Goal: Information Seeking & Learning: Learn about a topic

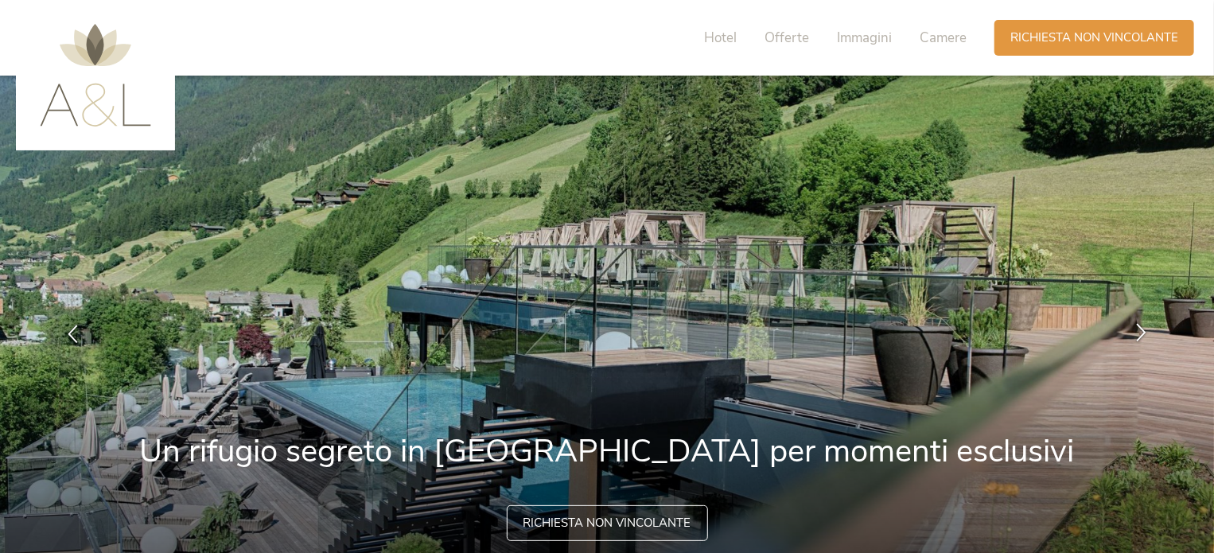
click at [1129, 342] on div at bounding box center [1142, 335] width 50 height 50
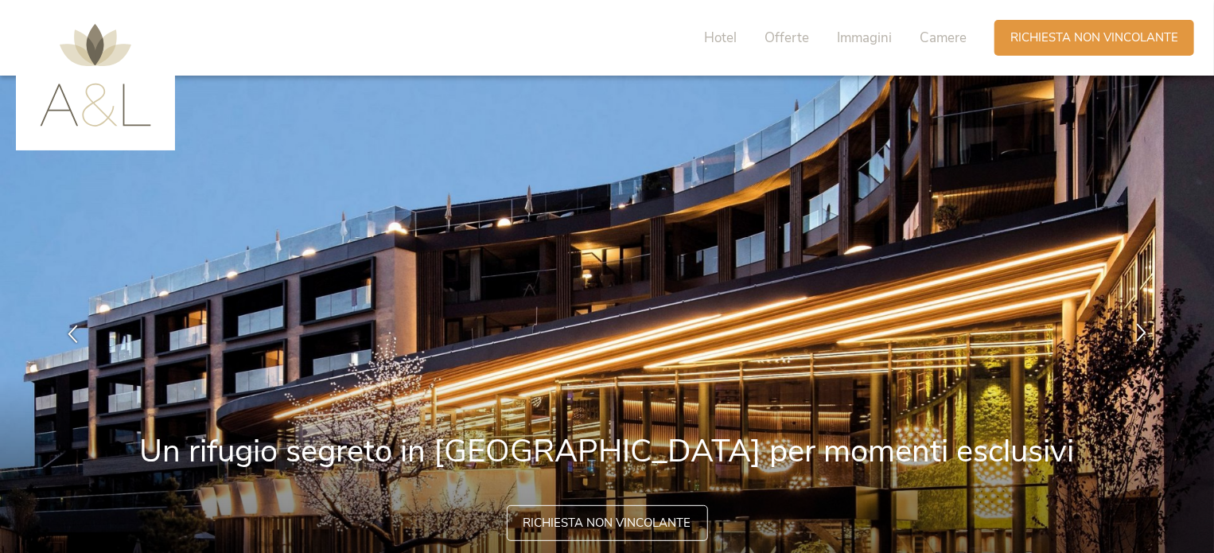
click at [1136, 329] on icon at bounding box center [1141, 333] width 18 height 18
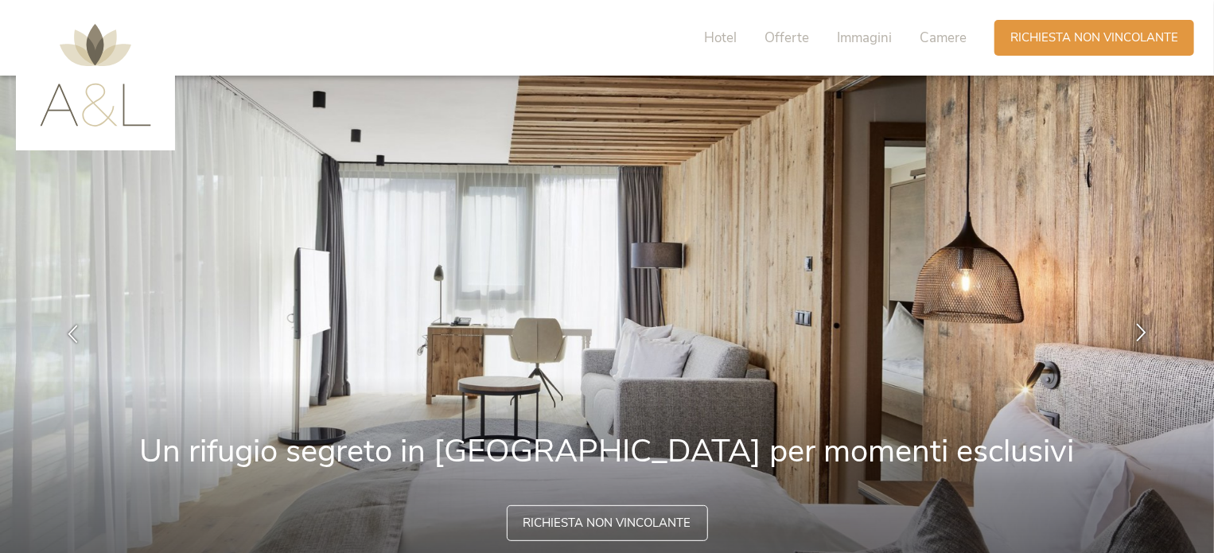
click at [1137, 329] on icon at bounding box center [1141, 333] width 18 height 18
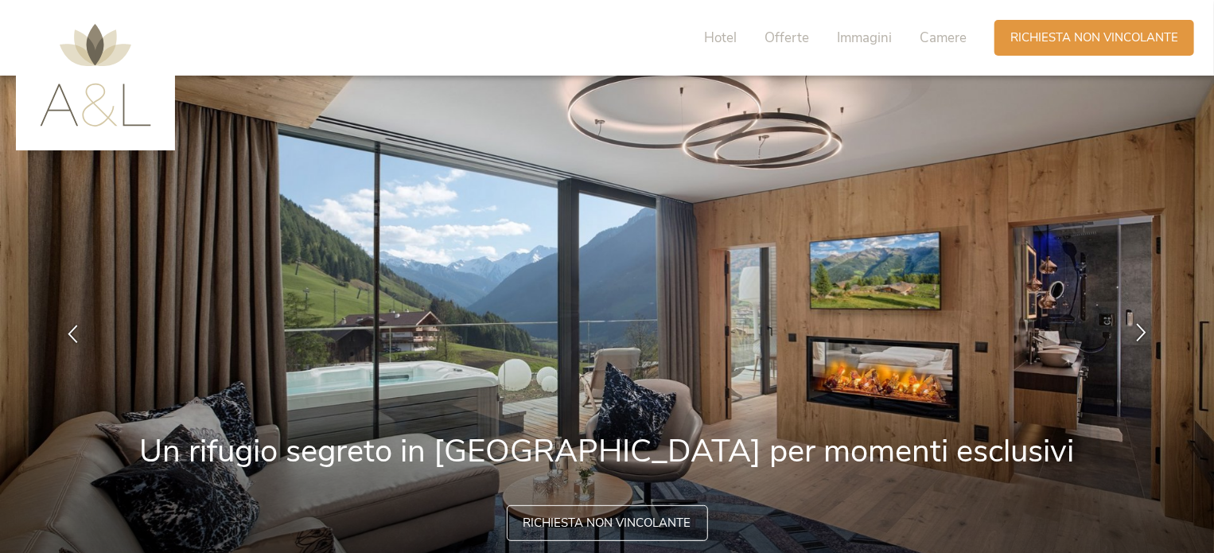
click at [1137, 329] on icon at bounding box center [1141, 333] width 18 height 18
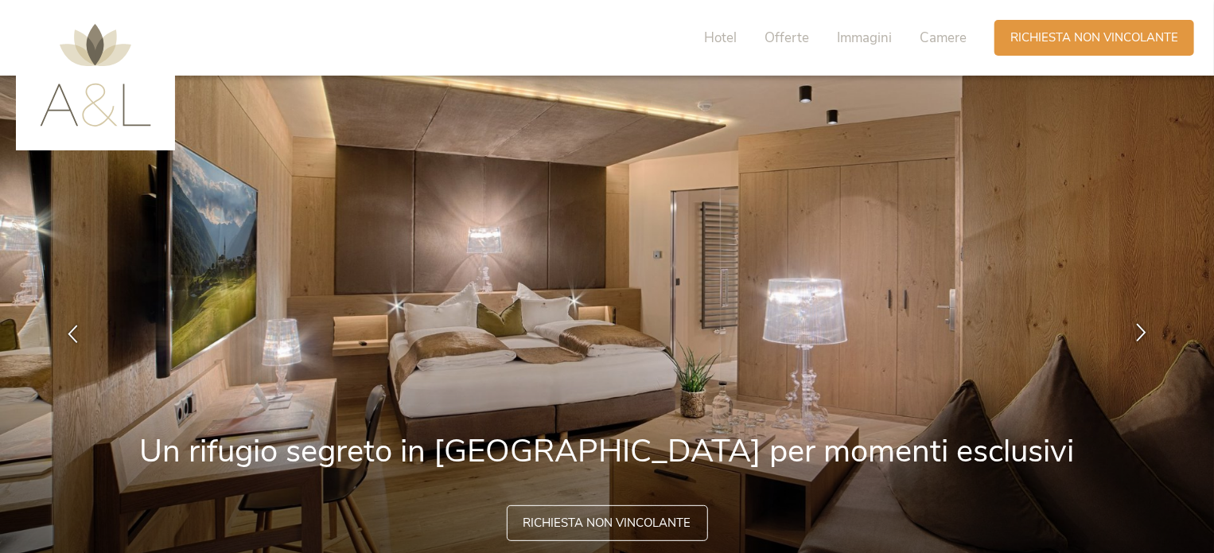
click at [1137, 329] on icon at bounding box center [1141, 333] width 18 height 18
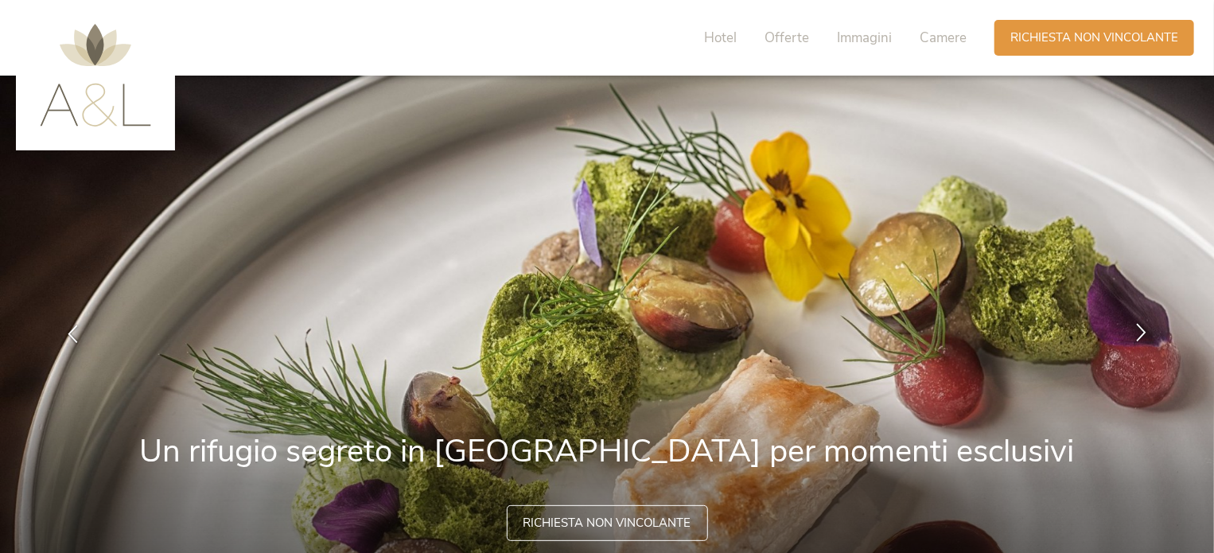
click at [1136, 330] on icon at bounding box center [1141, 333] width 18 height 18
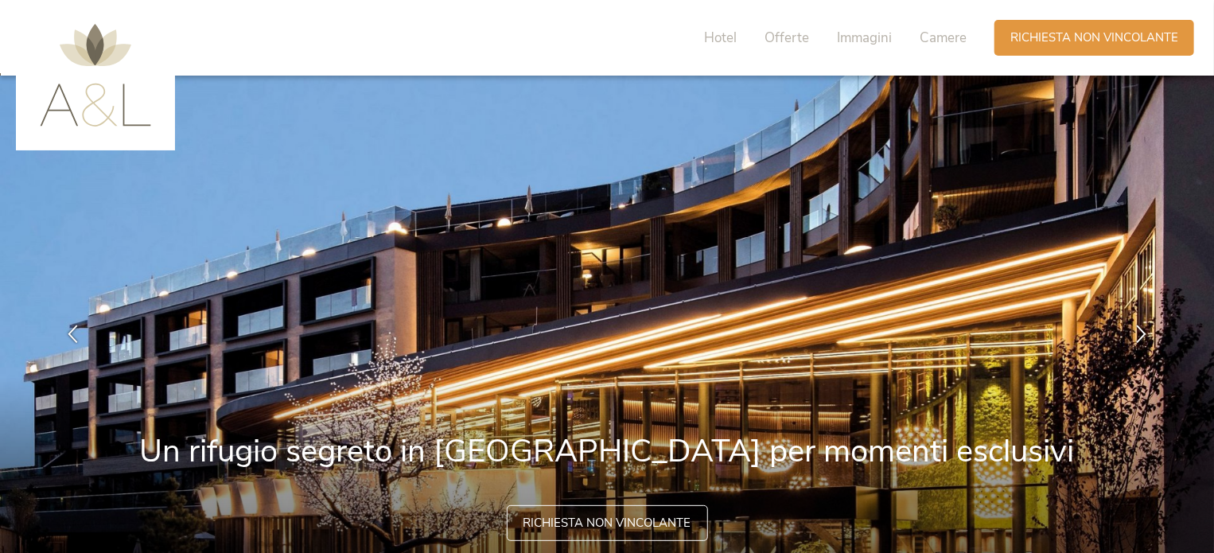
scroll to position [80, 0]
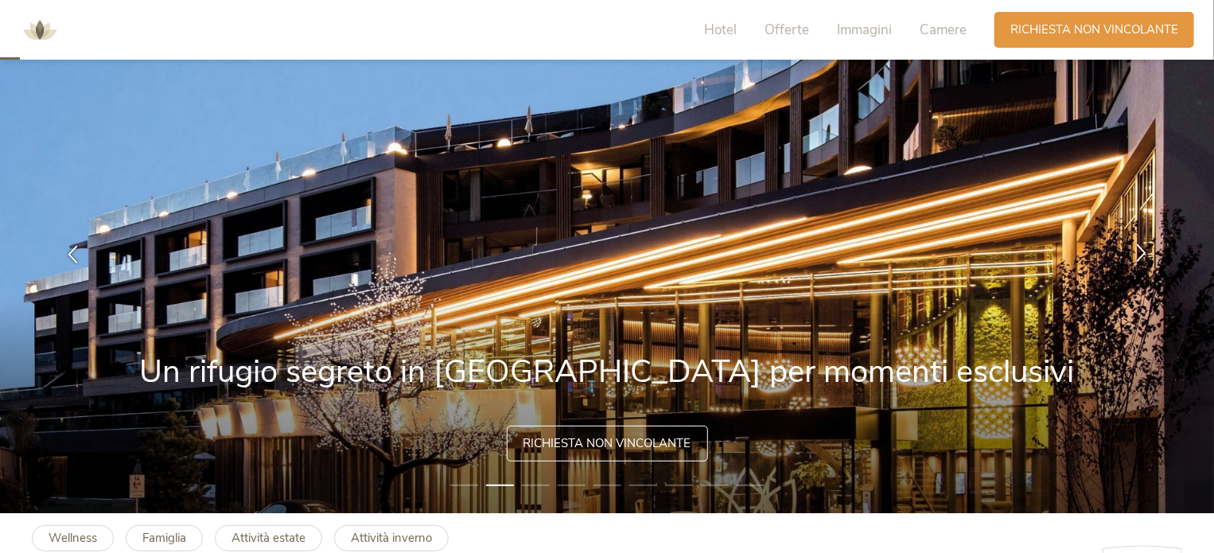
click at [1139, 248] on icon at bounding box center [1141, 253] width 18 height 18
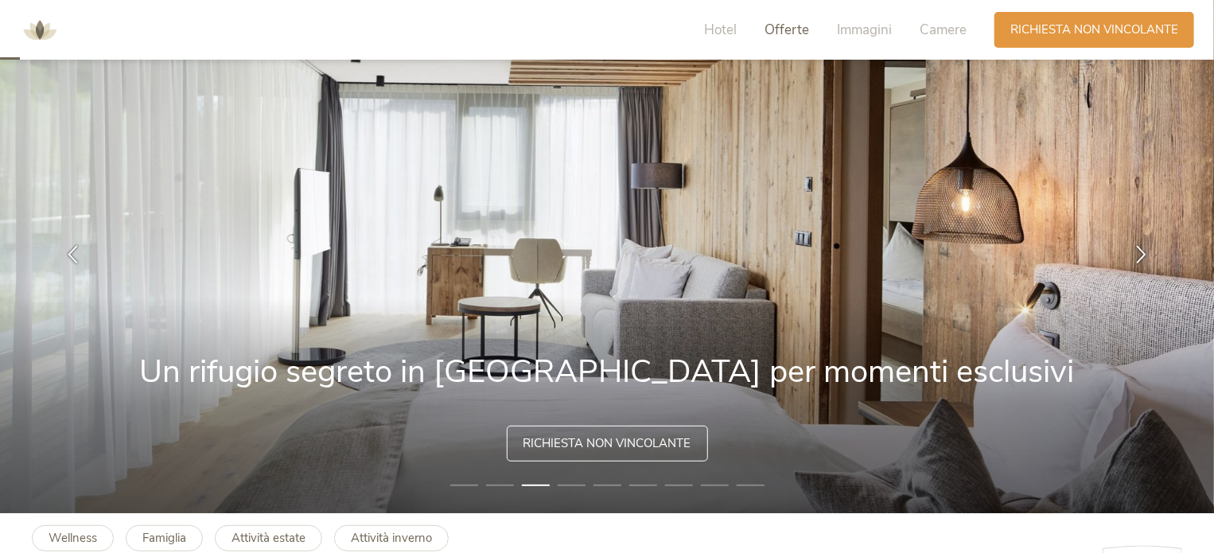
click at [775, 23] on span "Offerte" at bounding box center [787, 30] width 45 height 18
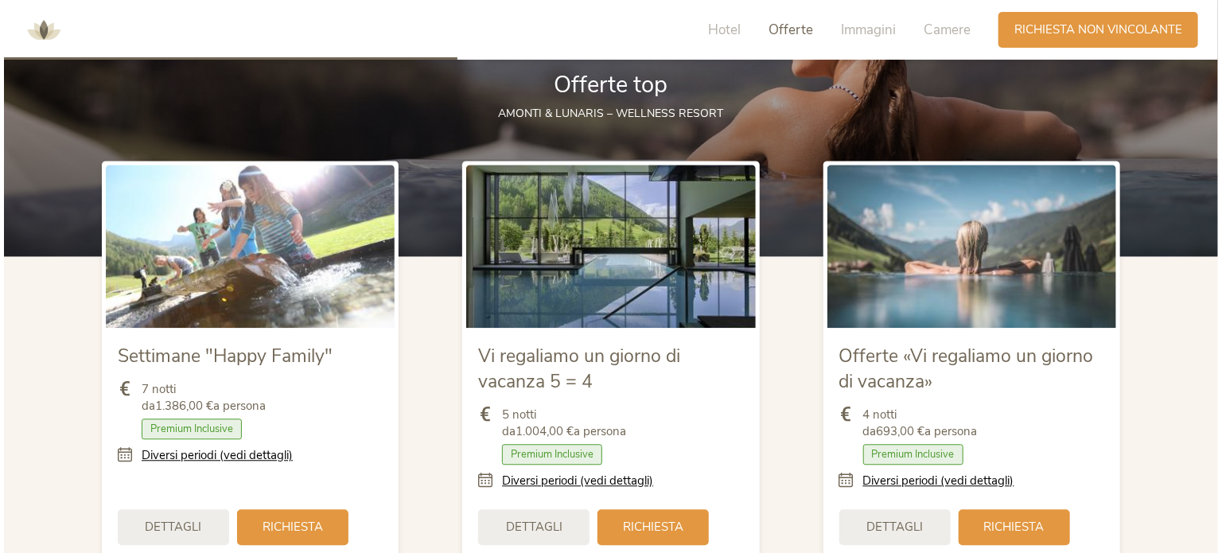
scroll to position [1832, 0]
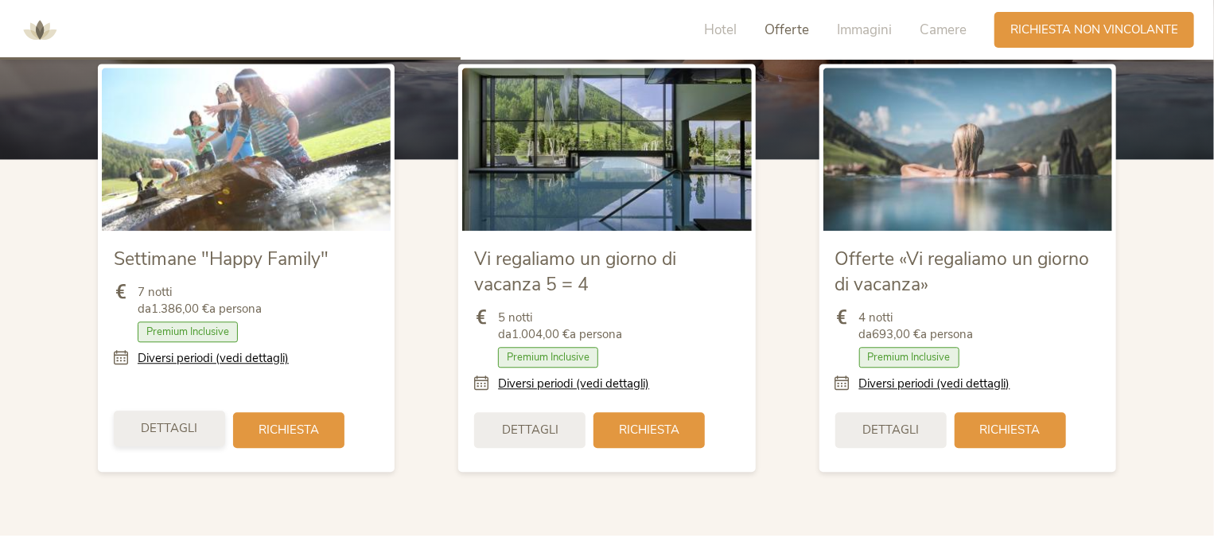
click at [191, 418] on div "Dettagli" at bounding box center [169, 429] width 111 height 36
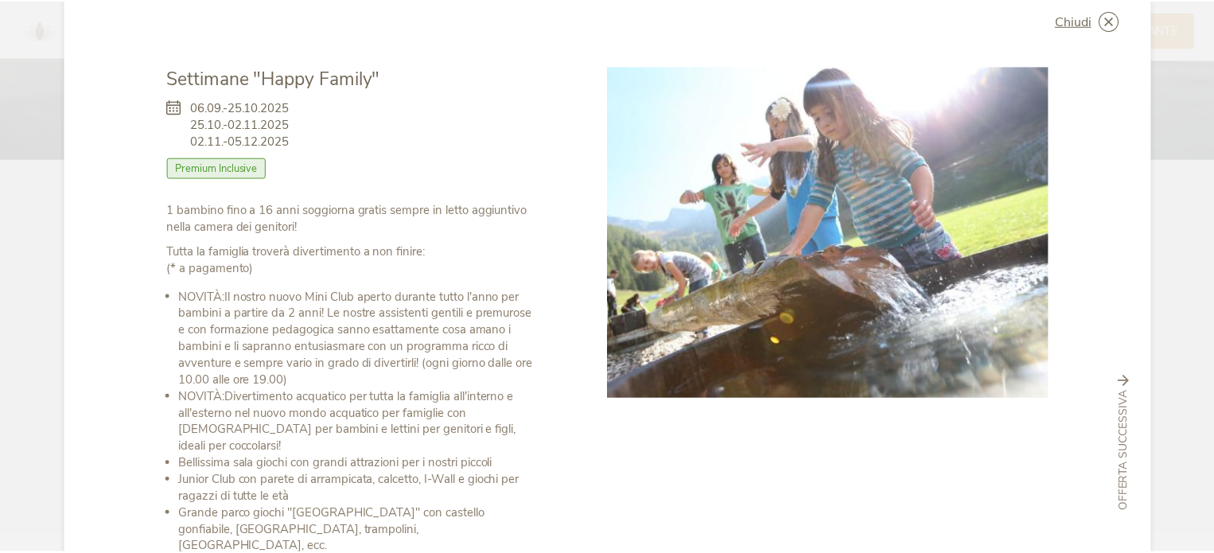
scroll to position [0, 0]
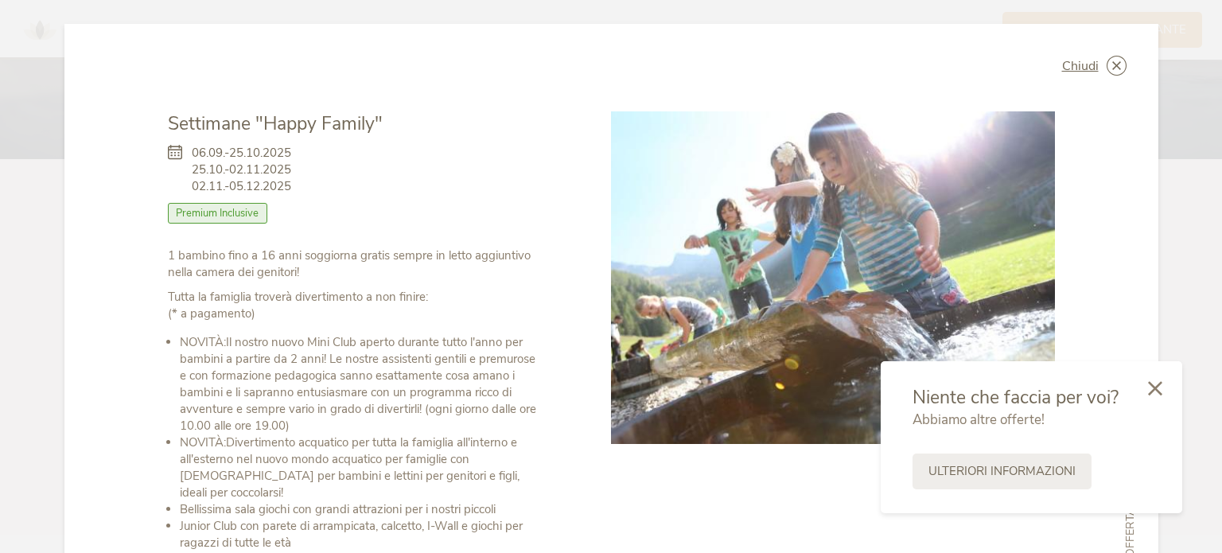
click at [1059, 45] on div "Chiudi Settimane "Happy Family" 06.09.-25.10.2025 25.10.-02.11.2025 02.11.-05.1…" at bounding box center [611, 489] width 1094 height 931
click at [1063, 62] on span "Chiudi" at bounding box center [1080, 66] width 37 height 13
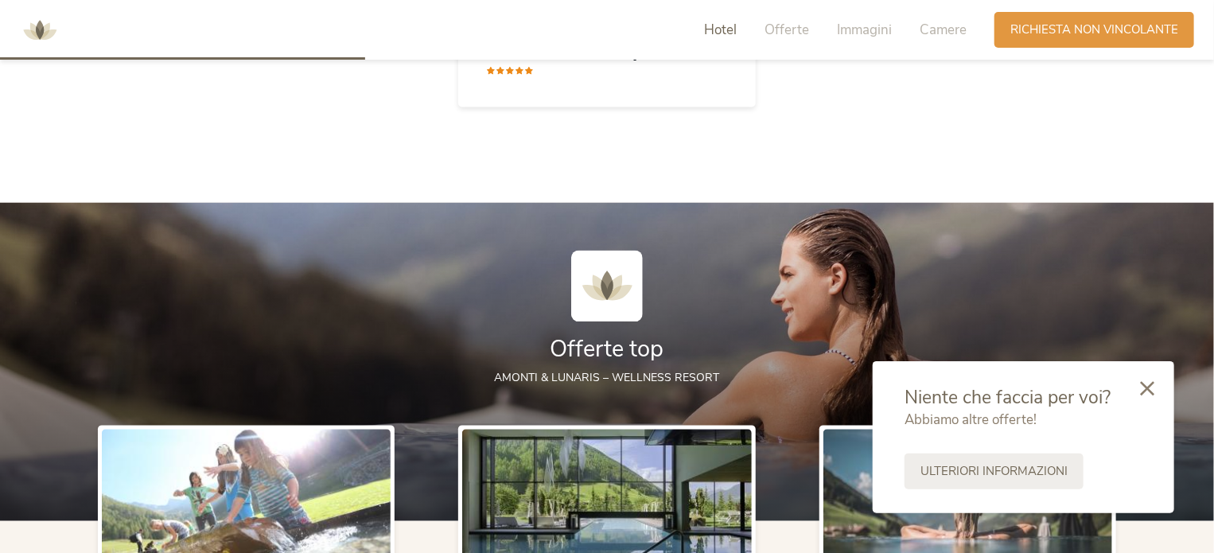
scroll to position [1434, 0]
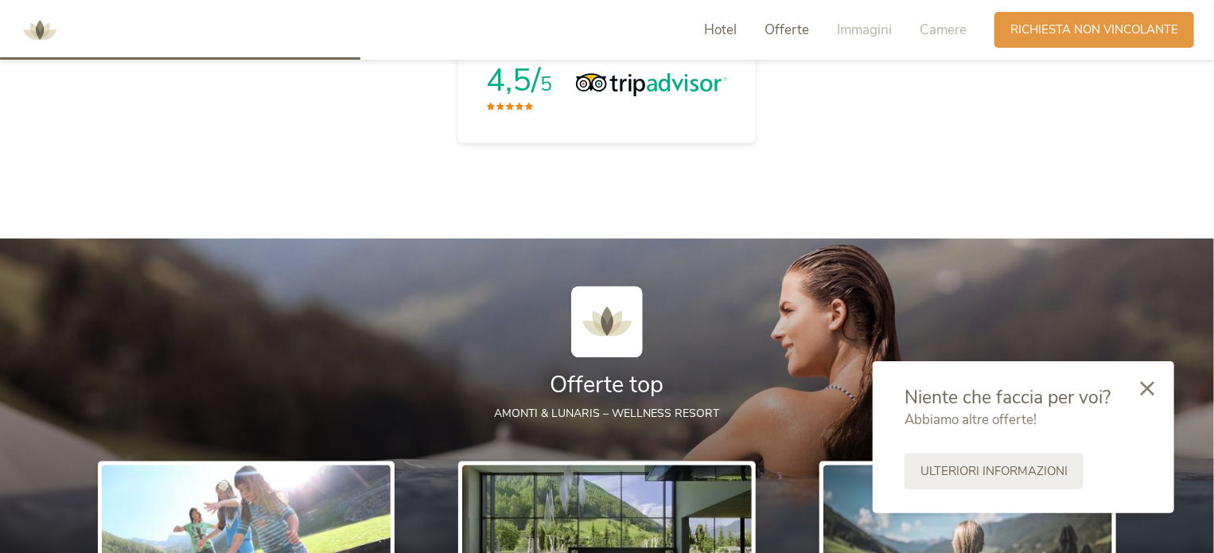
click at [786, 27] on span "Offerte" at bounding box center [787, 30] width 45 height 18
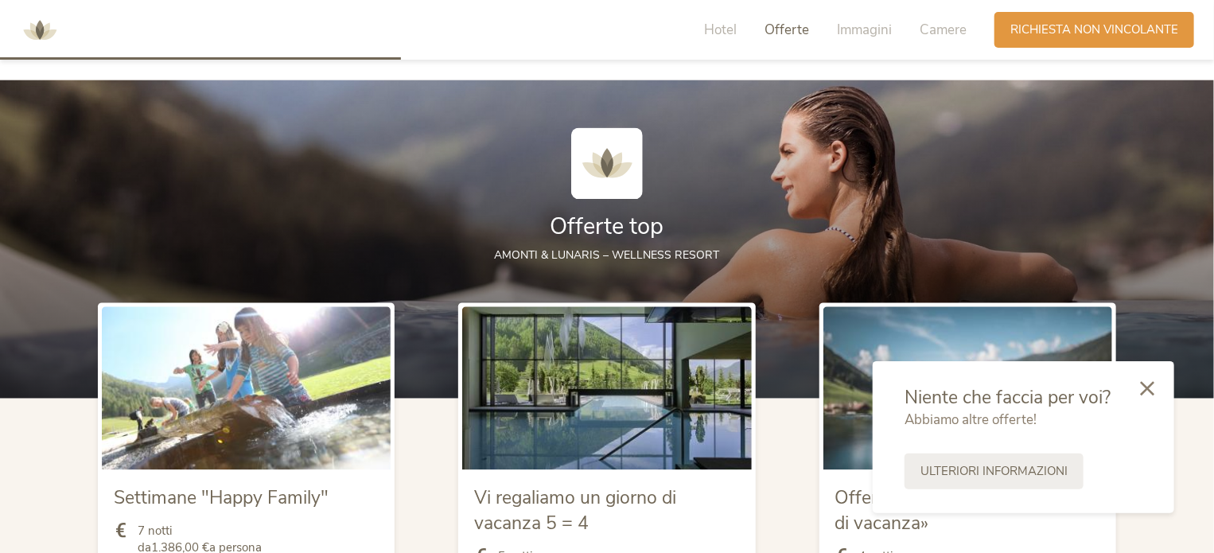
scroll to position [1832, 0]
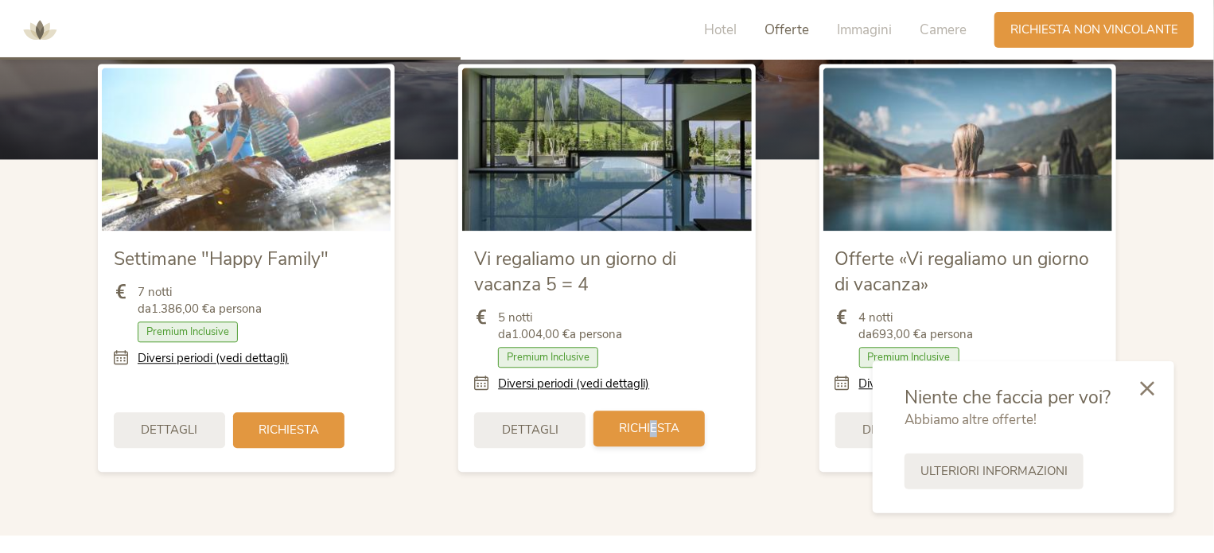
click at [656, 417] on div "Richiesta" at bounding box center [649, 429] width 111 height 36
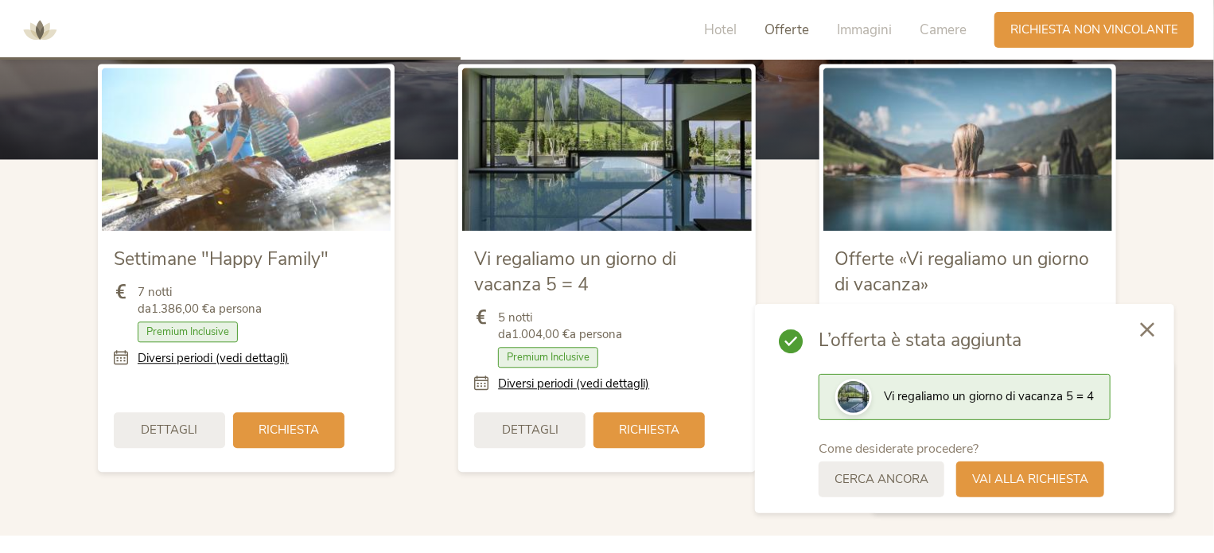
click at [1149, 324] on icon at bounding box center [1147, 329] width 14 height 14
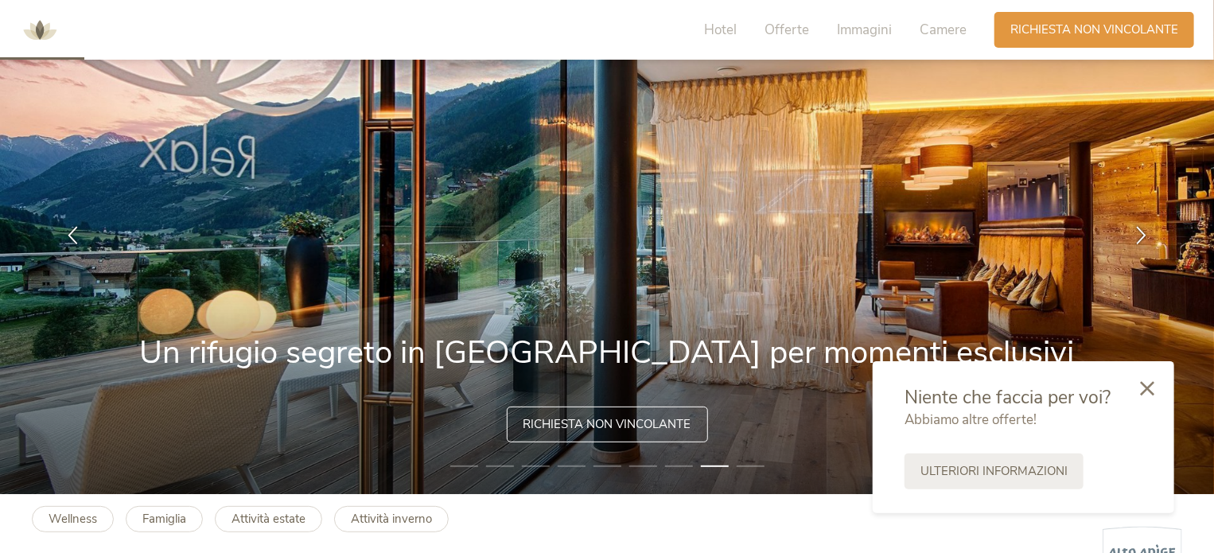
scroll to position [0, 0]
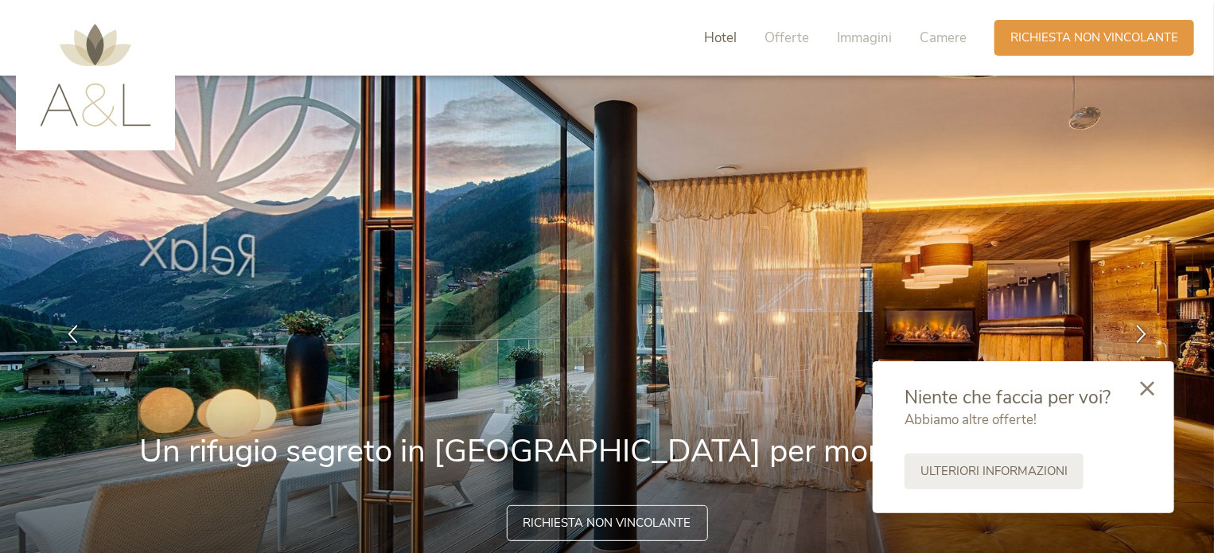
click at [727, 34] on span "Hotel" at bounding box center [720, 38] width 33 height 18
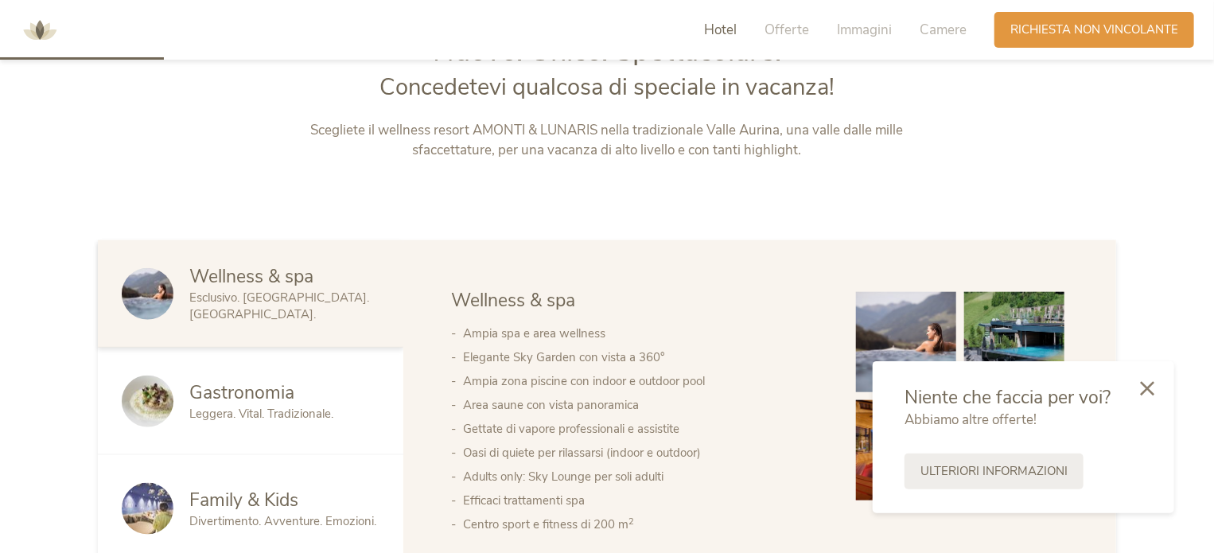
scroll to position [807, 0]
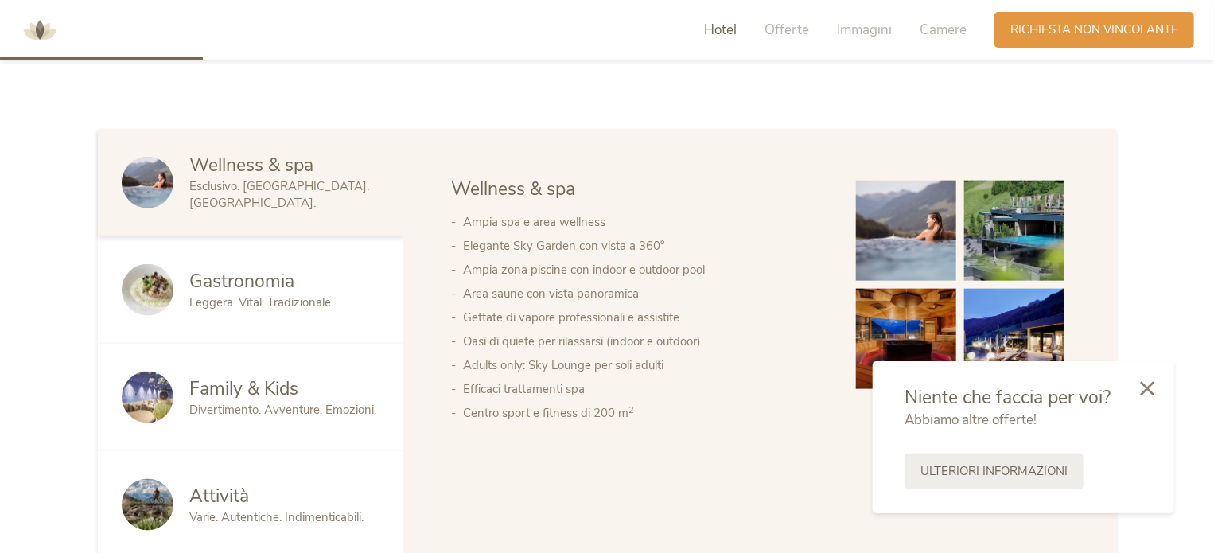
click at [278, 419] on div "Family & Kids Divertimento. Avventure. Emozioni." at bounding box center [251, 397] width 306 height 107
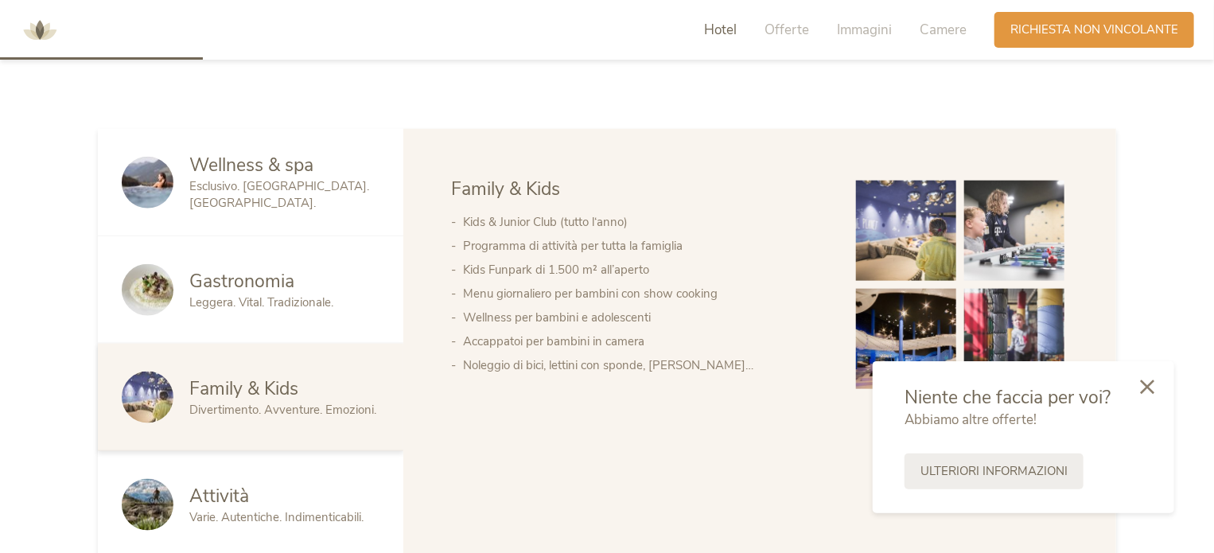
click at [1154, 394] on div at bounding box center [1148, 388] width 54 height 57
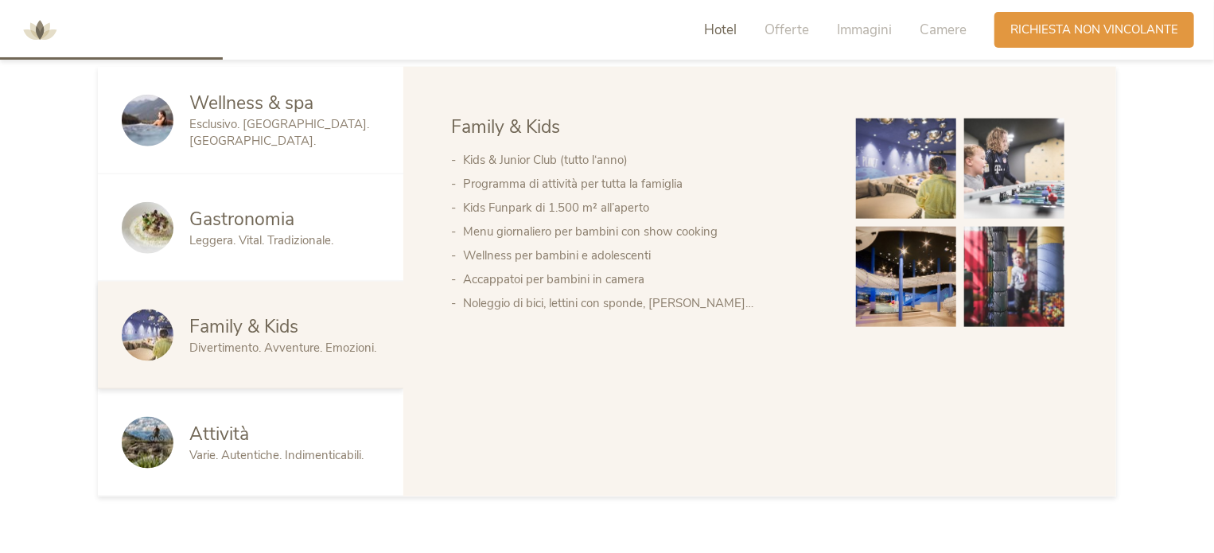
scroll to position [887, 0]
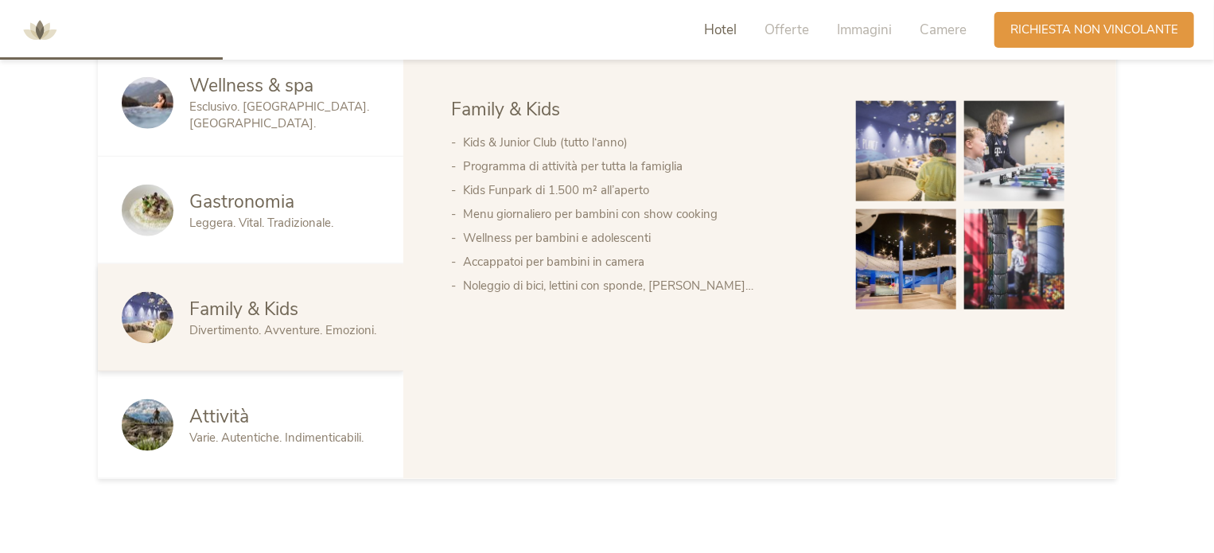
click at [293, 419] on div "Attività" at bounding box center [284, 416] width 190 height 25
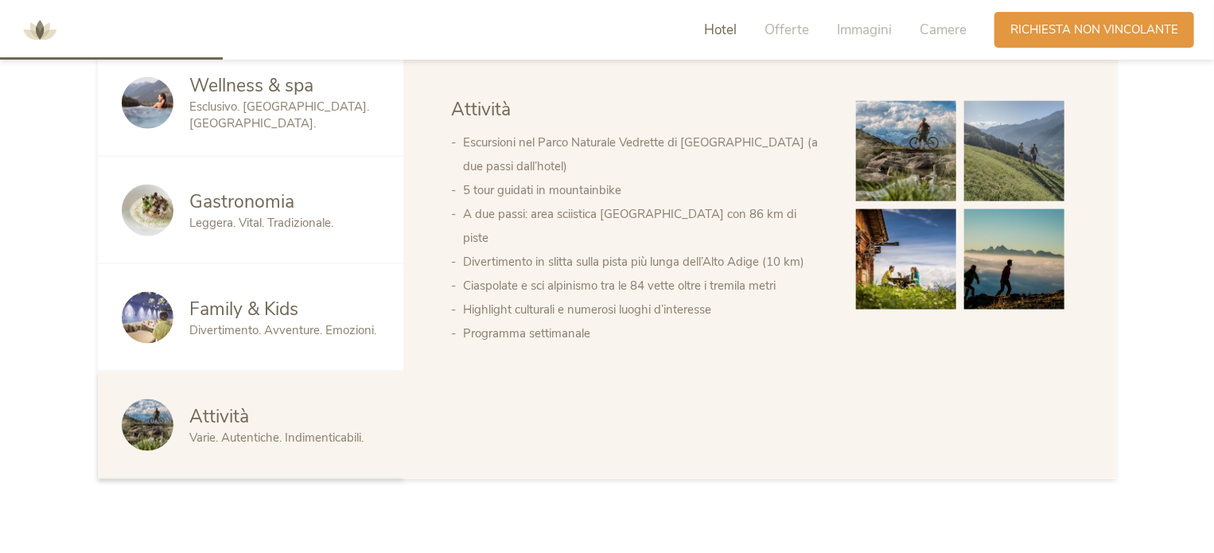
click at [896, 138] on img at bounding box center [906, 151] width 100 height 100
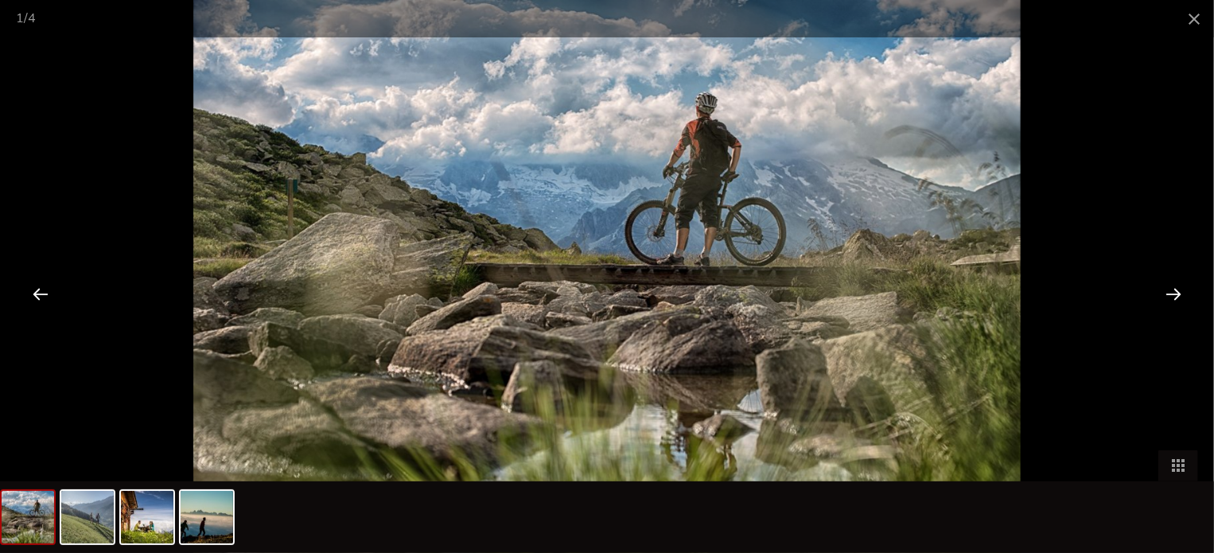
click at [1169, 298] on div at bounding box center [1173, 293] width 49 height 49
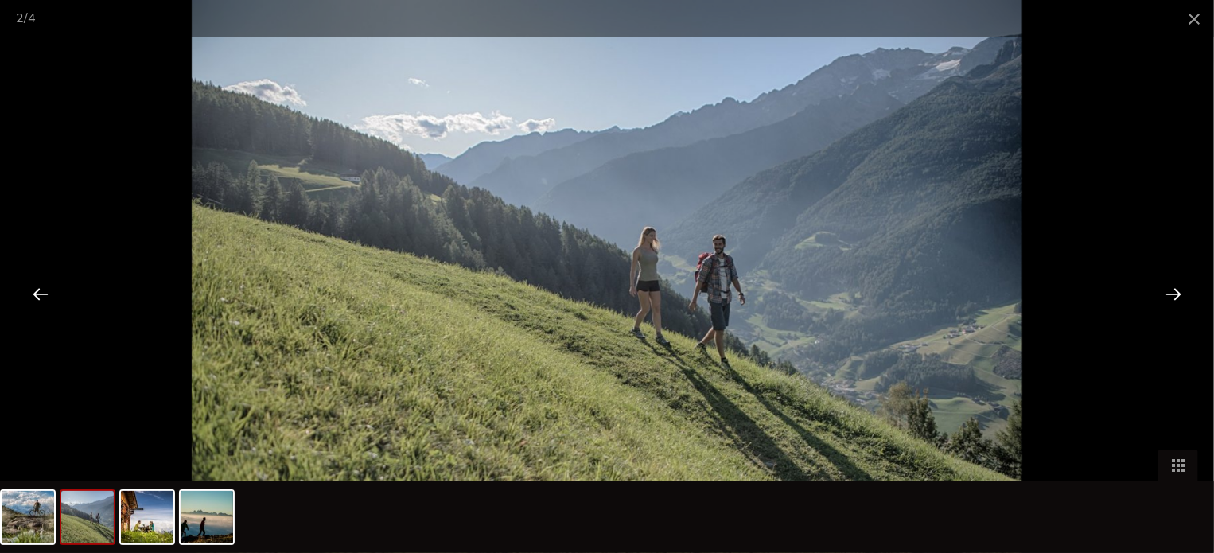
click at [1168, 298] on div at bounding box center [1173, 293] width 49 height 49
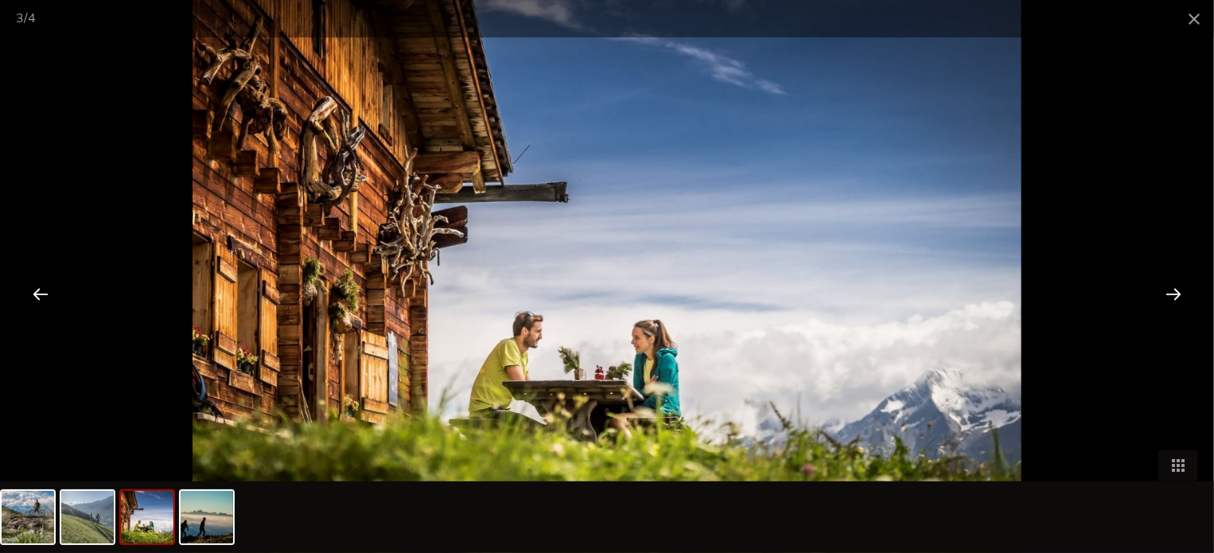
click at [1168, 298] on div at bounding box center [1173, 293] width 49 height 49
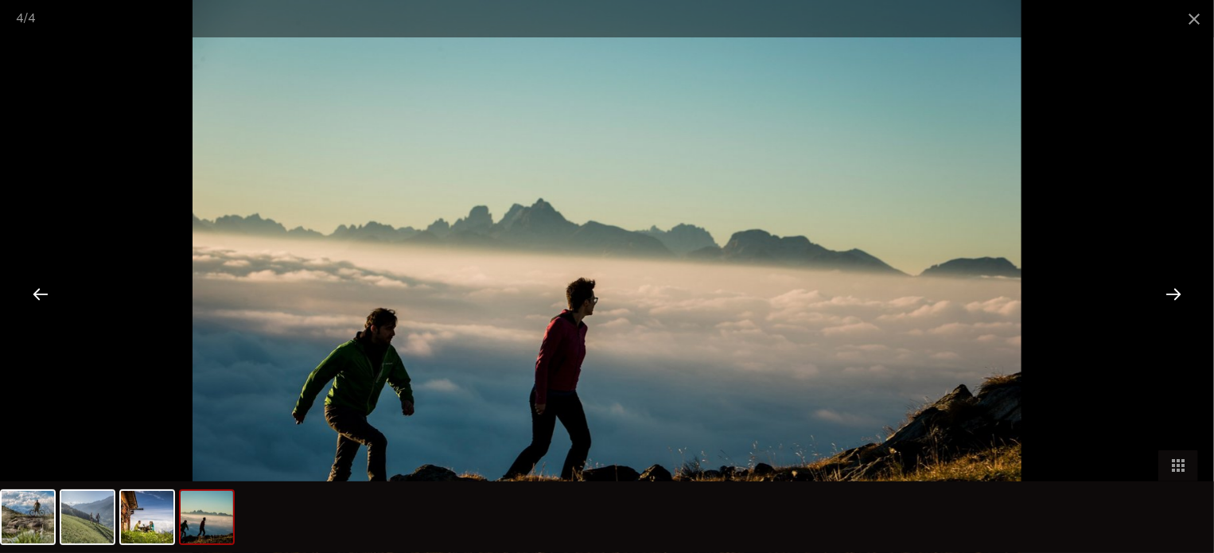
click at [1168, 298] on div at bounding box center [1173, 293] width 49 height 49
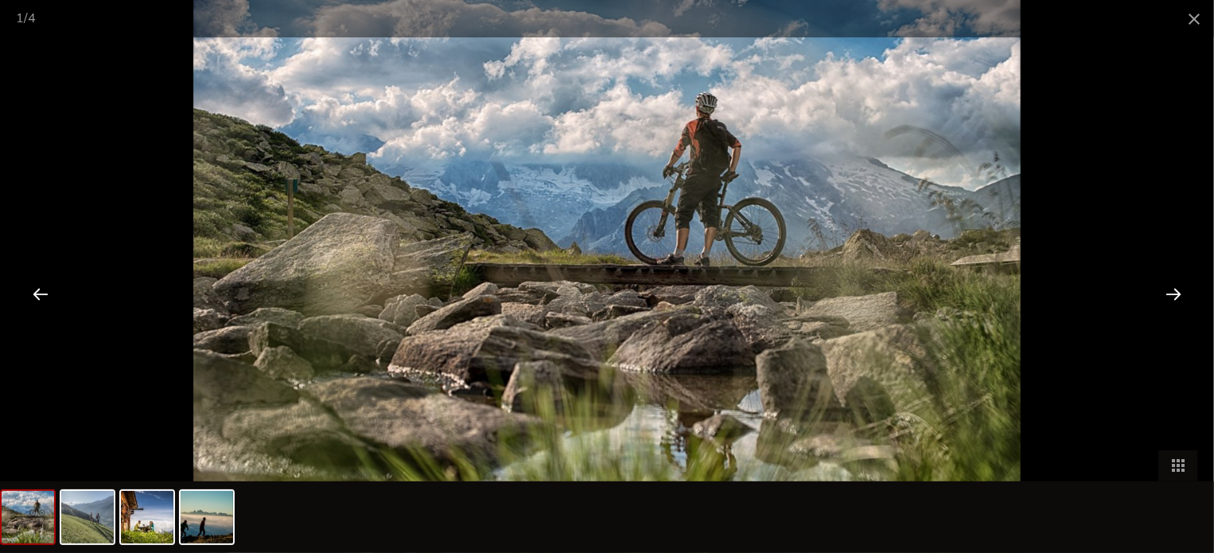
click at [1168, 298] on div at bounding box center [1173, 293] width 49 height 49
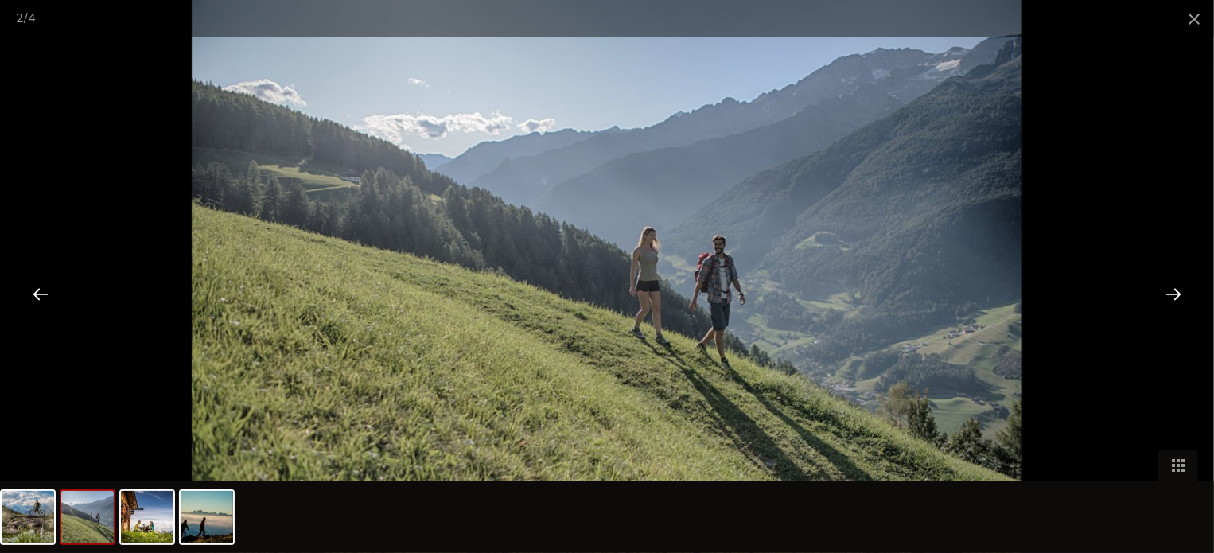
click at [1168, 298] on div at bounding box center [1173, 293] width 49 height 49
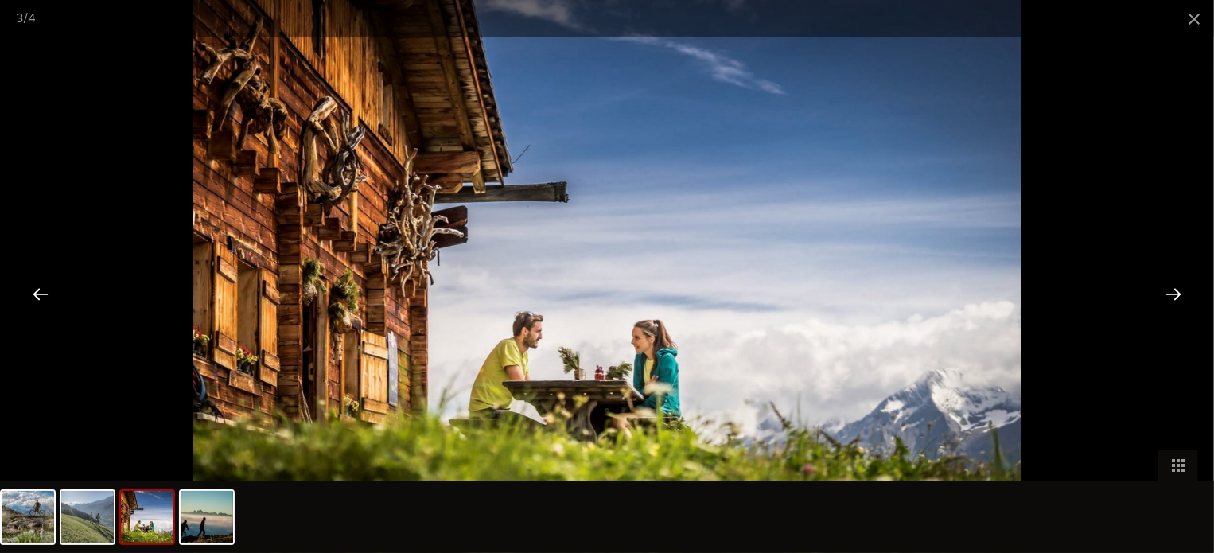
click at [1171, 298] on div at bounding box center [1173, 293] width 49 height 49
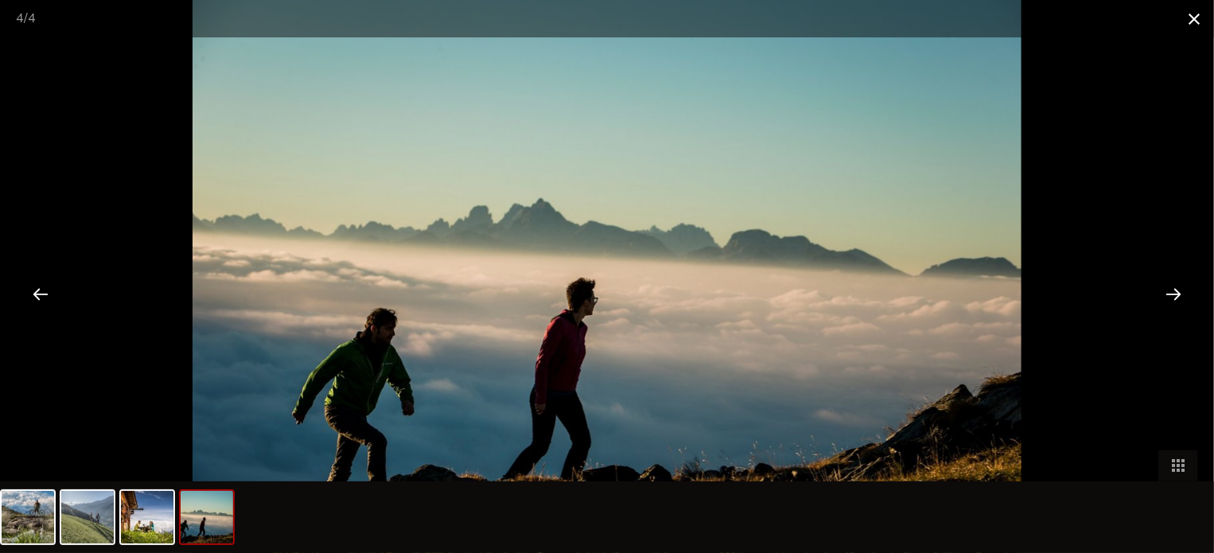
click at [1187, 21] on span at bounding box center [1195, 18] width 40 height 37
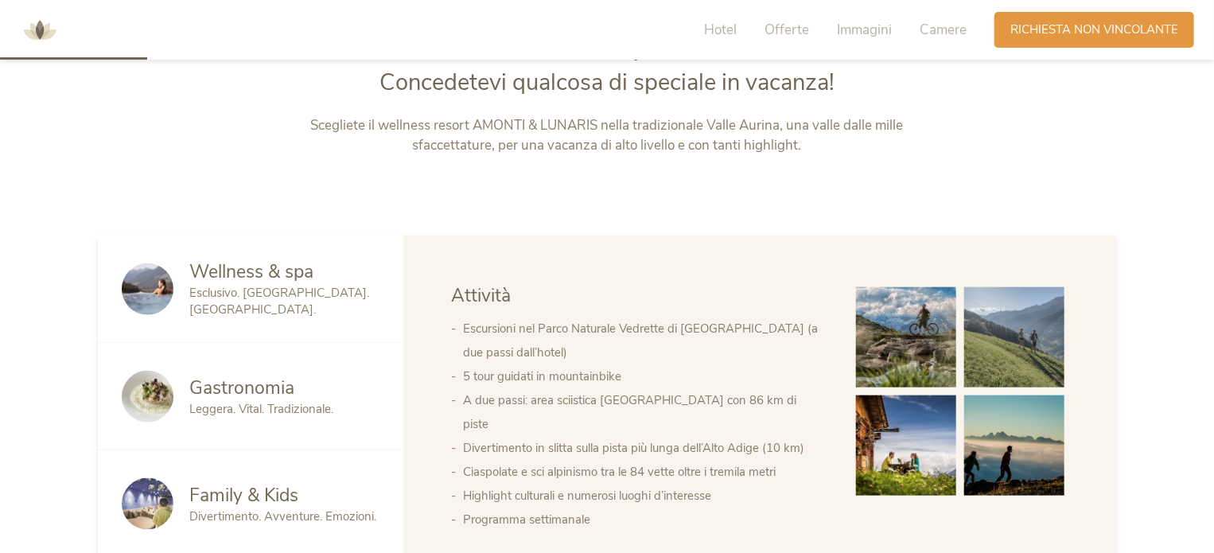
scroll to position [807, 0]
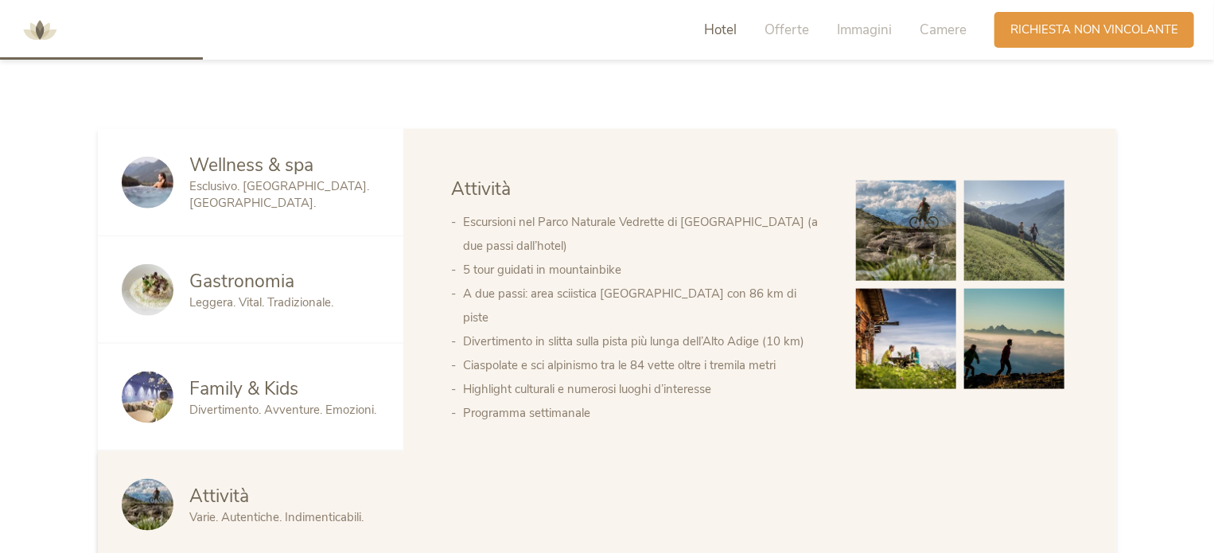
click at [337, 208] on div "Wellness & spa Esclusivo. [GEOGRAPHIC_DATA]. [GEOGRAPHIC_DATA]." at bounding box center [251, 182] width 306 height 107
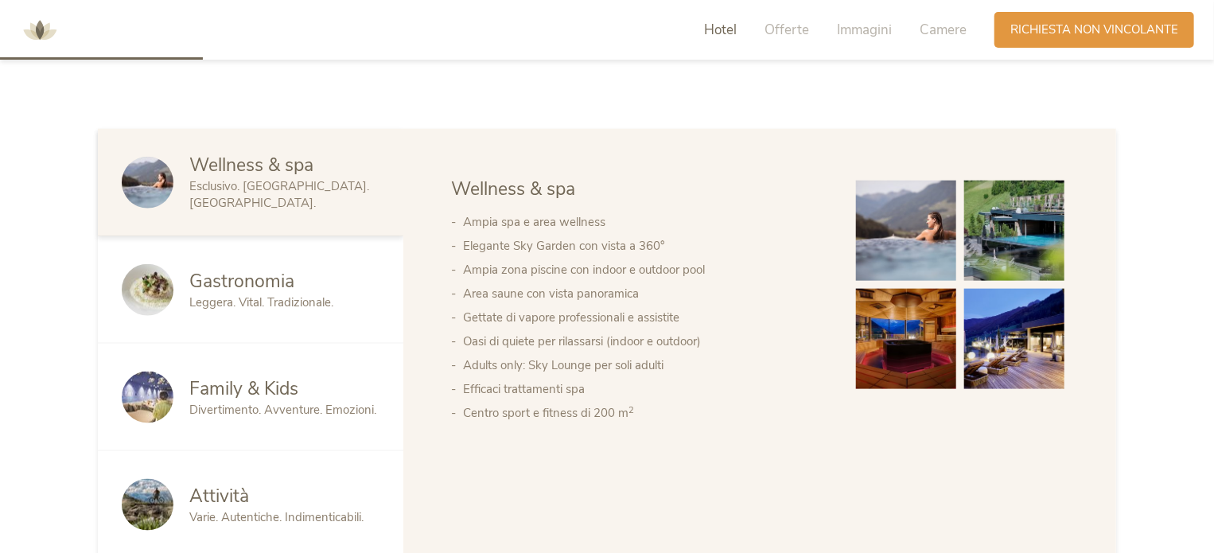
click at [310, 403] on span "Divertimento. Avventure. Emozioni." at bounding box center [282, 410] width 187 height 16
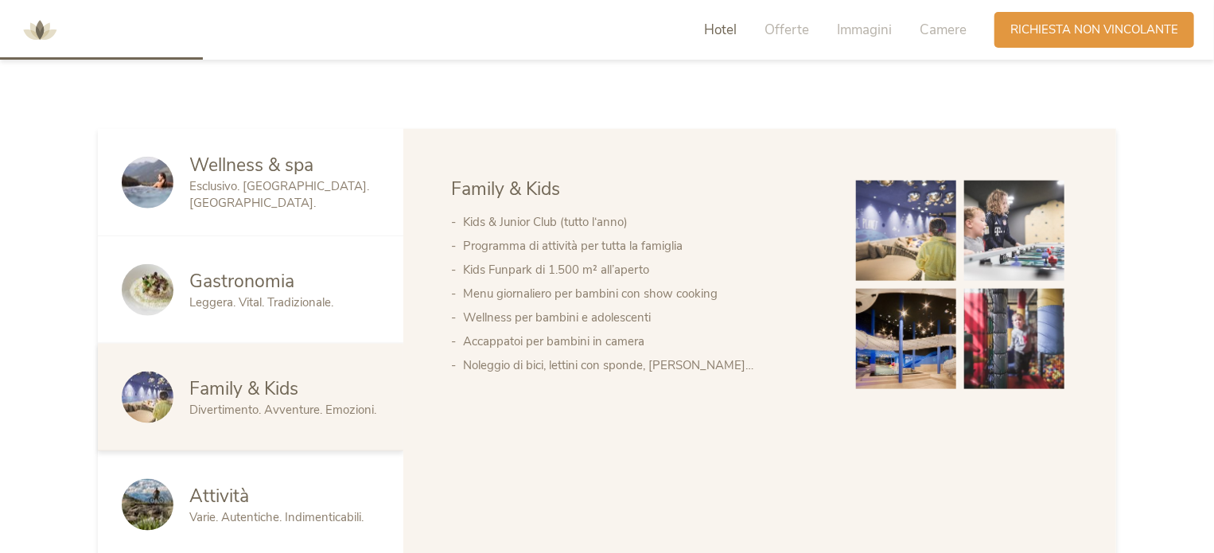
click at [881, 230] on img at bounding box center [906, 231] width 100 height 100
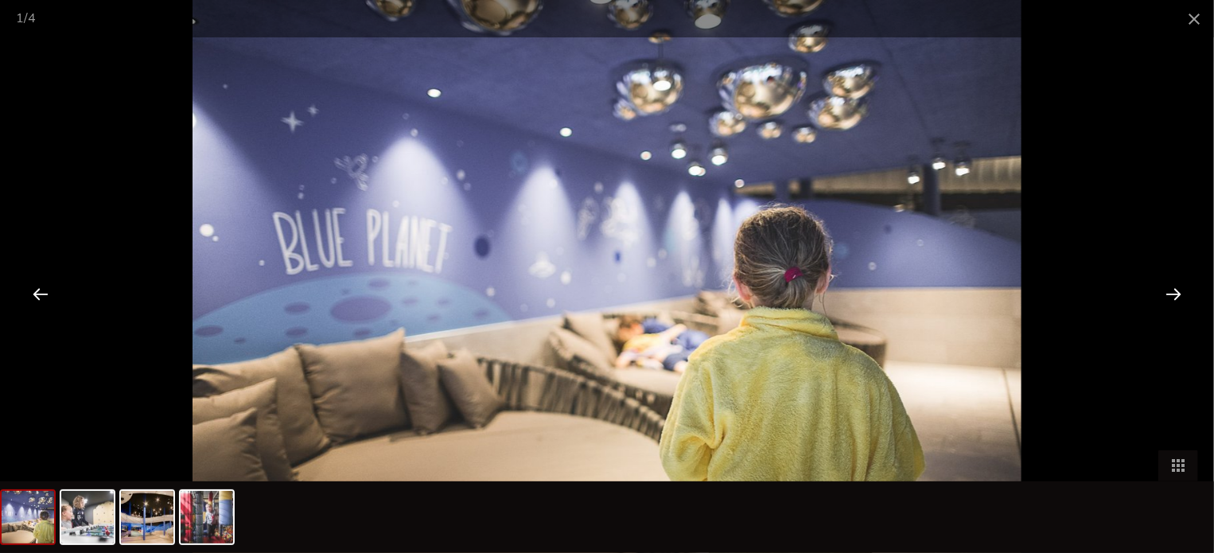
click at [1175, 294] on div at bounding box center [1173, 293] width 49 height 49
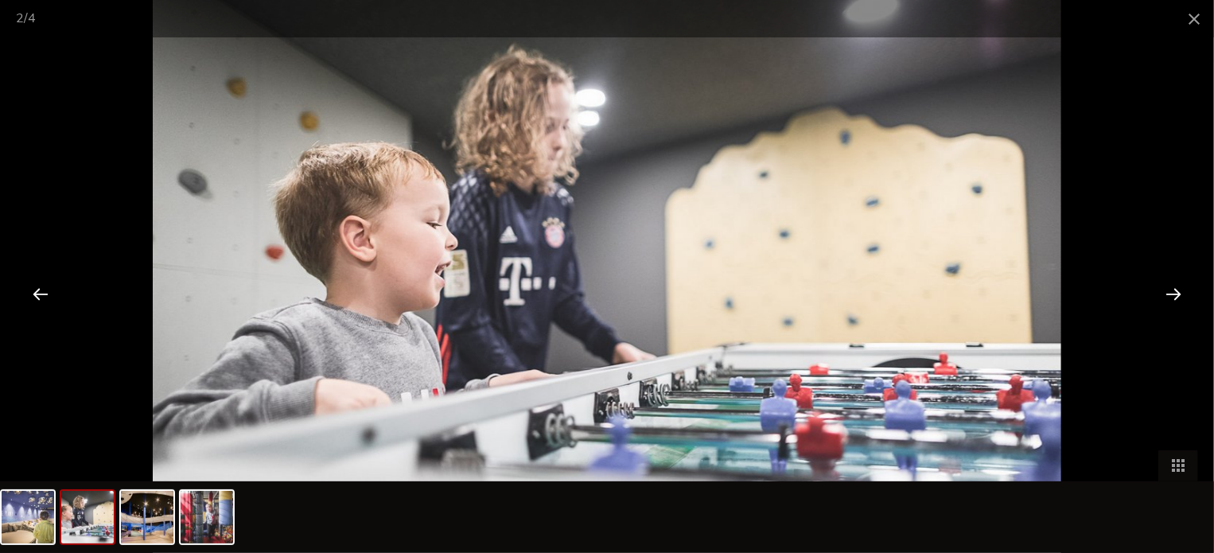
click at [1175, 296] on div at bounding box center [1173, 293] width 49 height 49
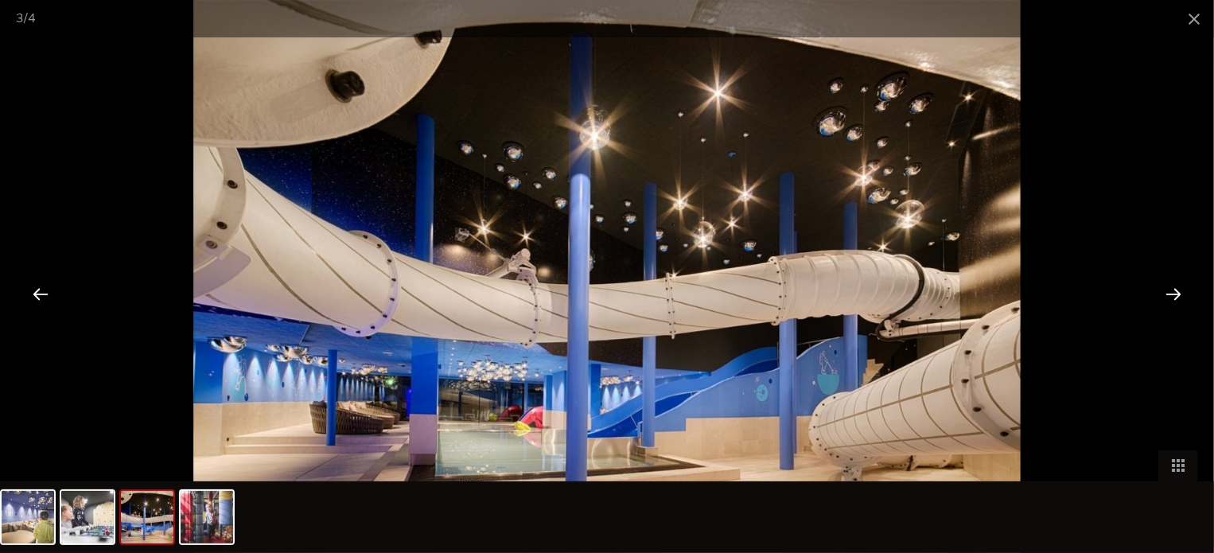
click at [1175, 296] on div at bounding box center [1173, 293] width 49 height 49
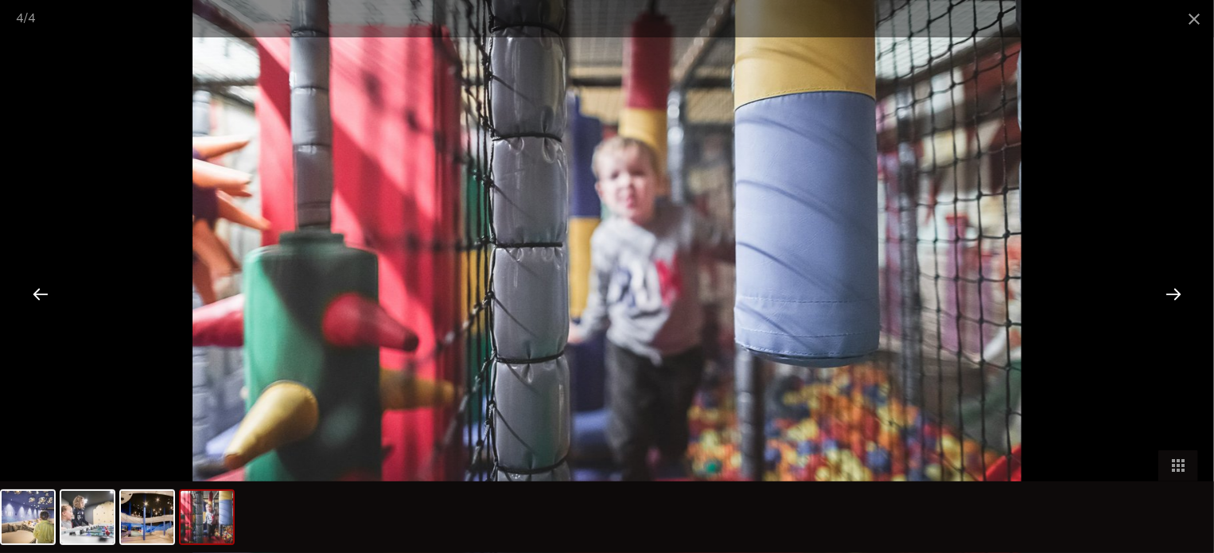
click at [1173, 302] on div at bounding box center [1173, 293] width 49 height 49
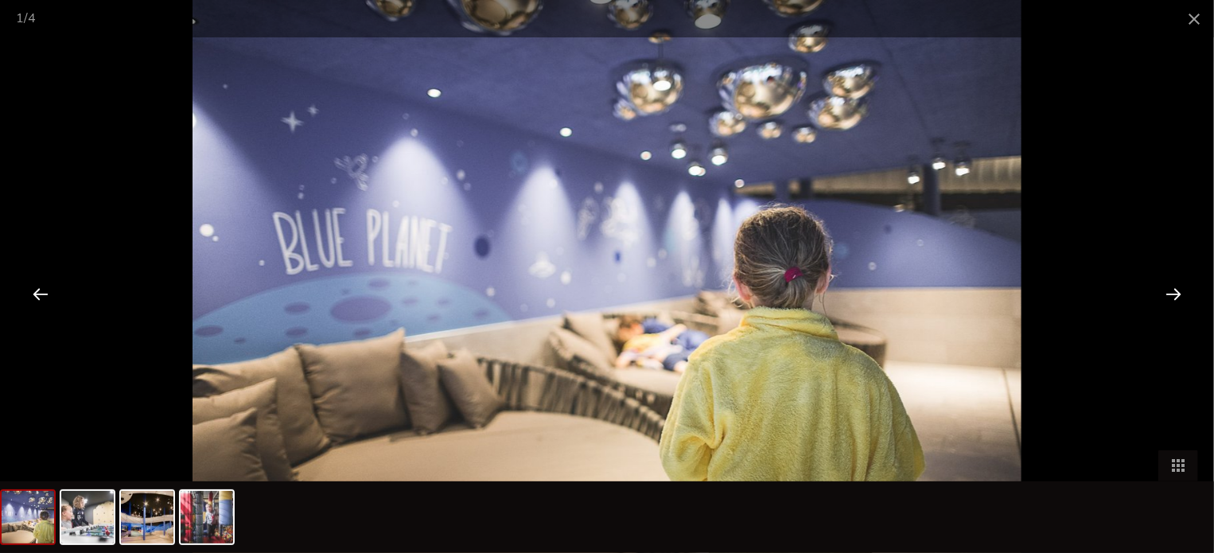
click at [1173, 302] on div at bounding box center [1173, 293] width 49 height 49
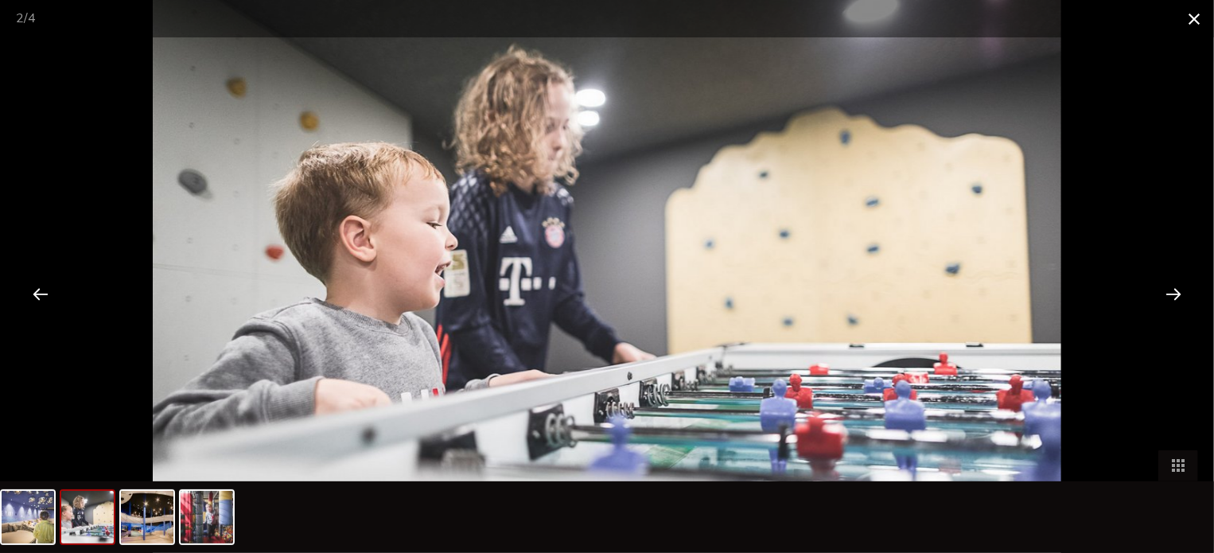
click at [1190, 18] on span at bounding box center [1195, 18] width 40 height 37
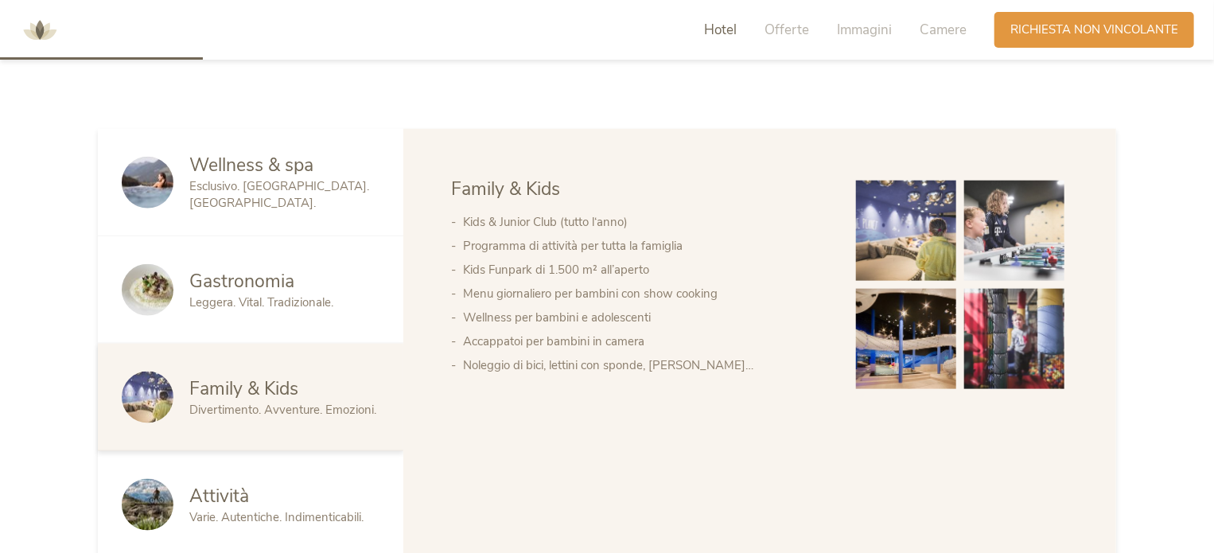
drag, startPoint x: 267, startPoint y: 491, endPoint x: 263, endPoint y: 499, distance: 9.3
click at [266, 495] on div "Attività" at bounding box center [284, 496] width 190 height 25
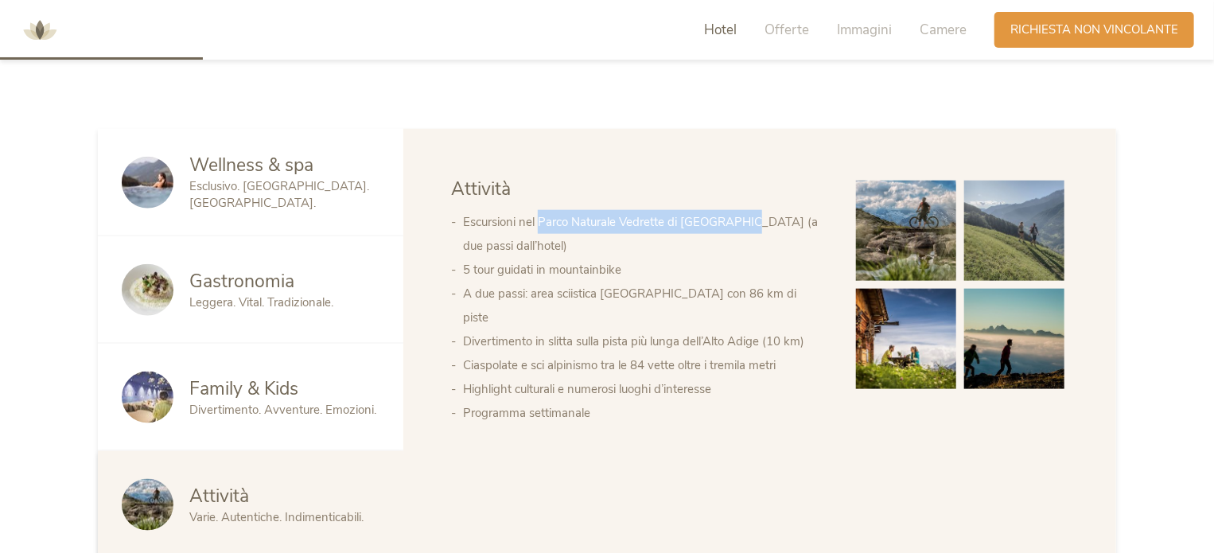
drag, startPoint x: 541, startPoint y: 221, endPoint x: 745, endPoint y: 212, distance: 204.0
click at [745, 212] on li "Escursioni nel Parco Naturale Vedrette di [GEOGRAPHIC_DATA] (a due passi dall’h…" at bounding box center [643, 234] width 361 height 48
copy li "Parco Naturale Vedrette di [GEOGRAPHIC_DATA]"
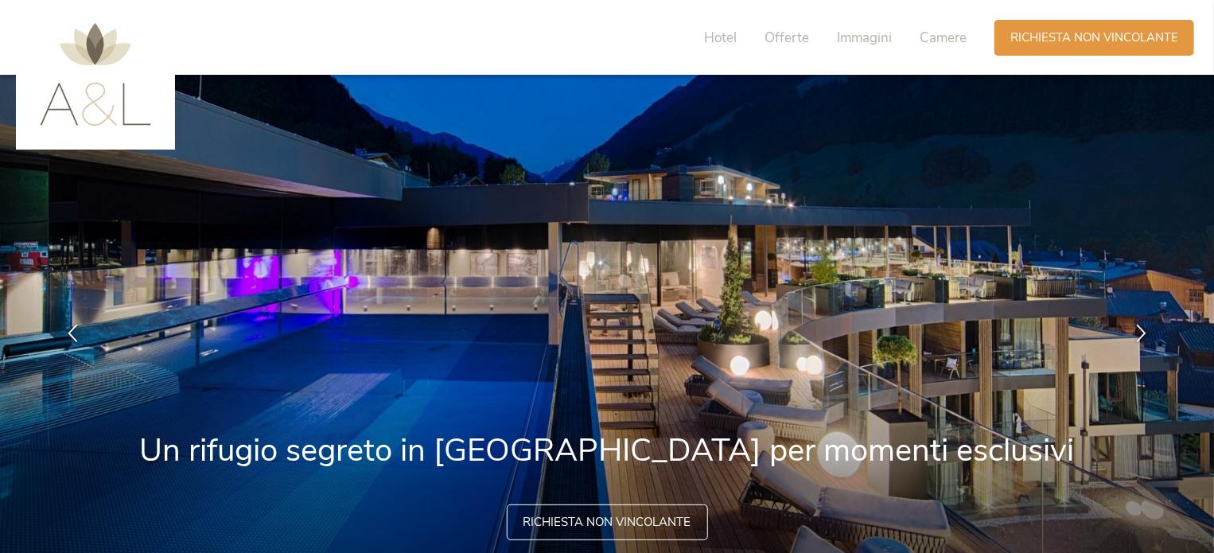
scroll to position [0, 0]
click at [731, 37] on span "Hotel" at bounding box center [720, 38] width 33 height 18
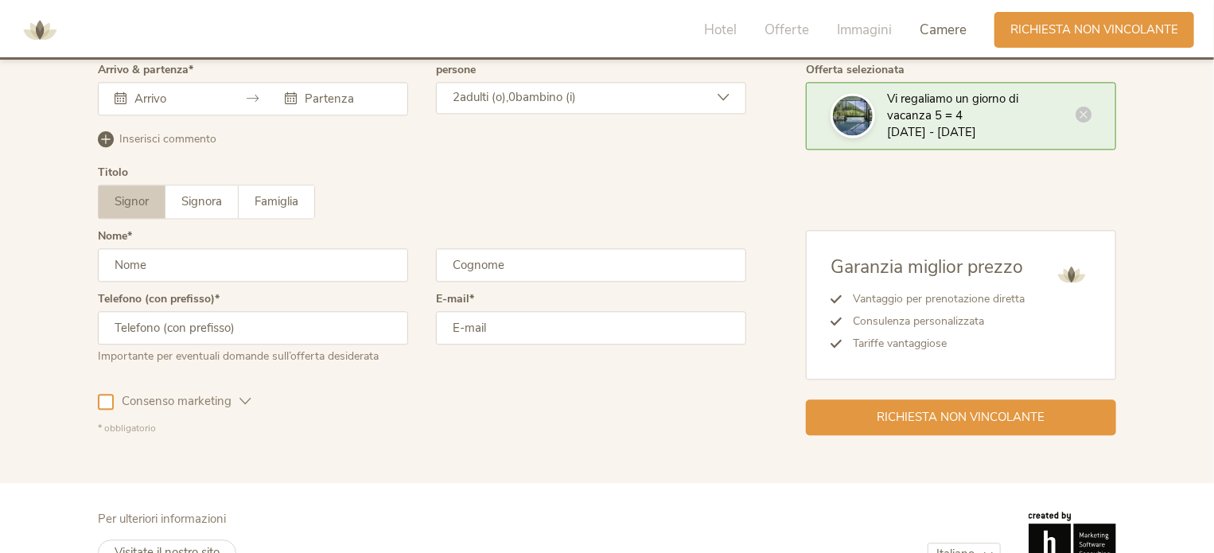
scroll to position [4831, 0]
